Goal: Transaction & Acquisition: Purchase product/service

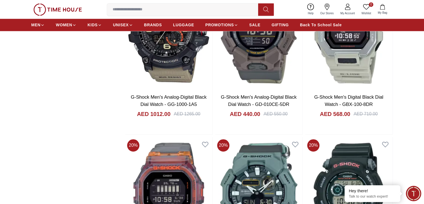
scroll to position [864, 0]
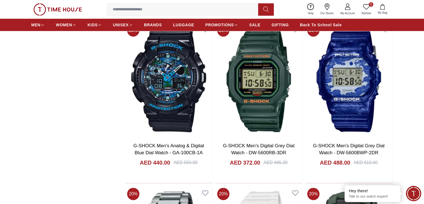
scroll to position [2231, 0]
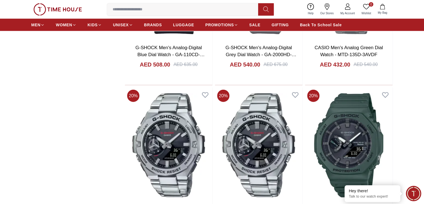
scroll to position [3625, 0]
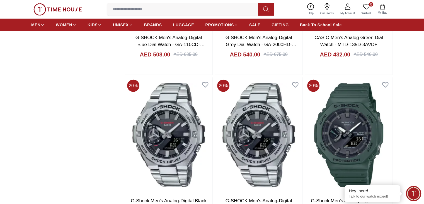
scroll to position [3764, 0]
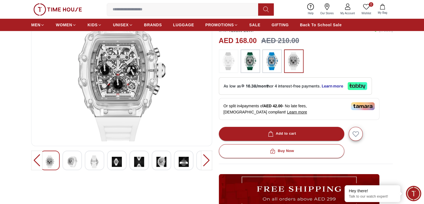
scroll to position [56, 0]
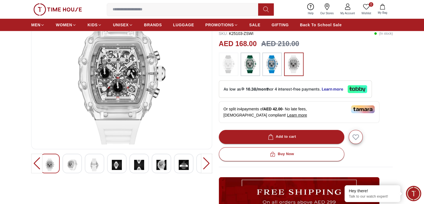
click at [72, 160] on img at bounding box center [72, 164] width 10 height 13
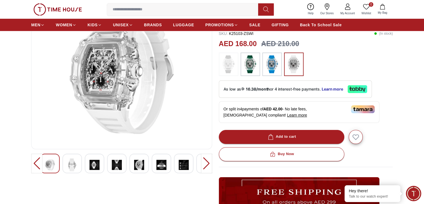
click at [73, 163] on img at bounding box center [72, 164] width 10 height 13
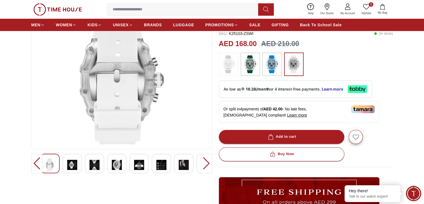
click at [78, 163] on div at bounding box center [72, 163] width 20 height 20
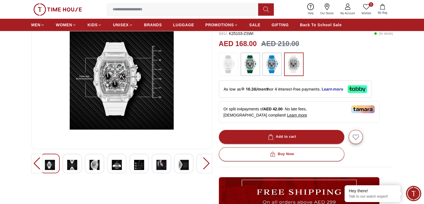
click at [87, 162] on div at bounding box center [95, 163] width 20 height 20
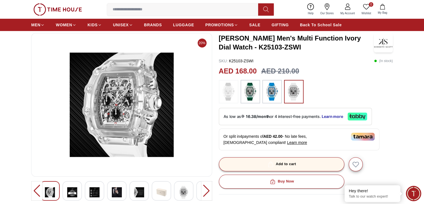
scroll to position [28, 0]
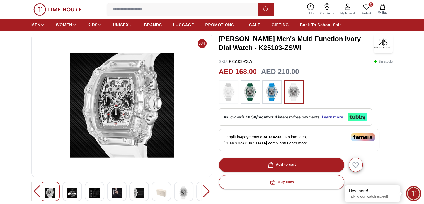
click at [244, 97] on img at bounding box center [250, 92] width 14 height 18
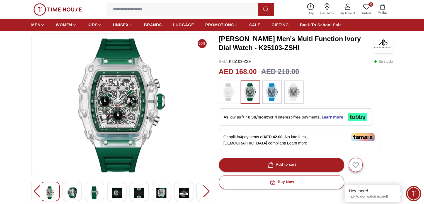
click at [289, 91] on img at bounding box center [294, 92] width 14 height 18
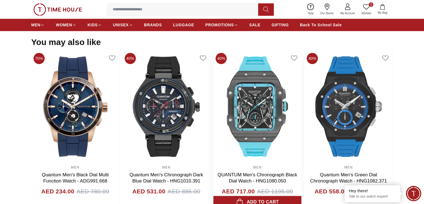
scroll to position [502, 0]
